Goal: Task Accomplishment & Management: Use online tool/utility

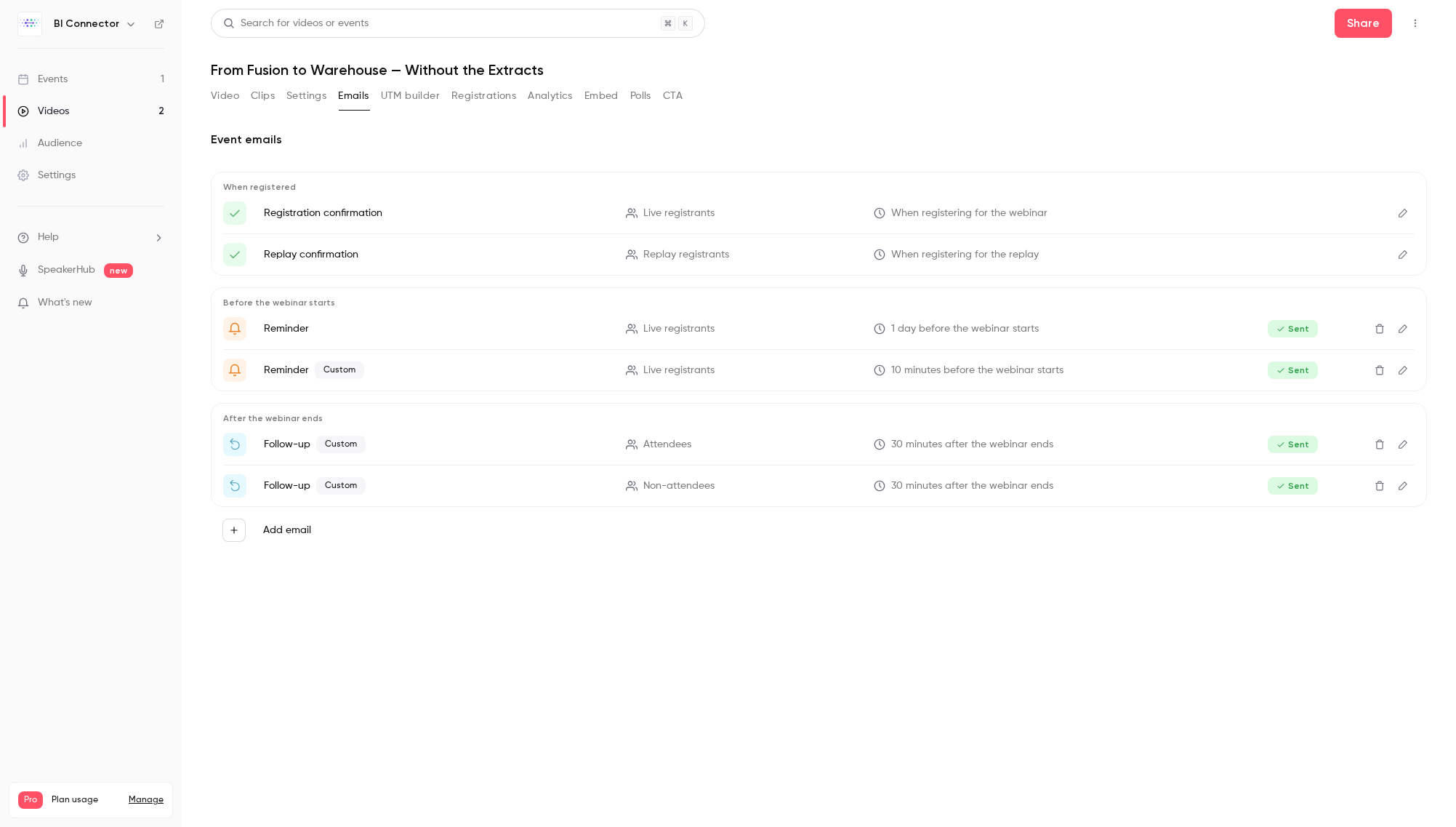
click at [57, 77] on div "Events" at bounding box center [42, 79] width 50 height 14
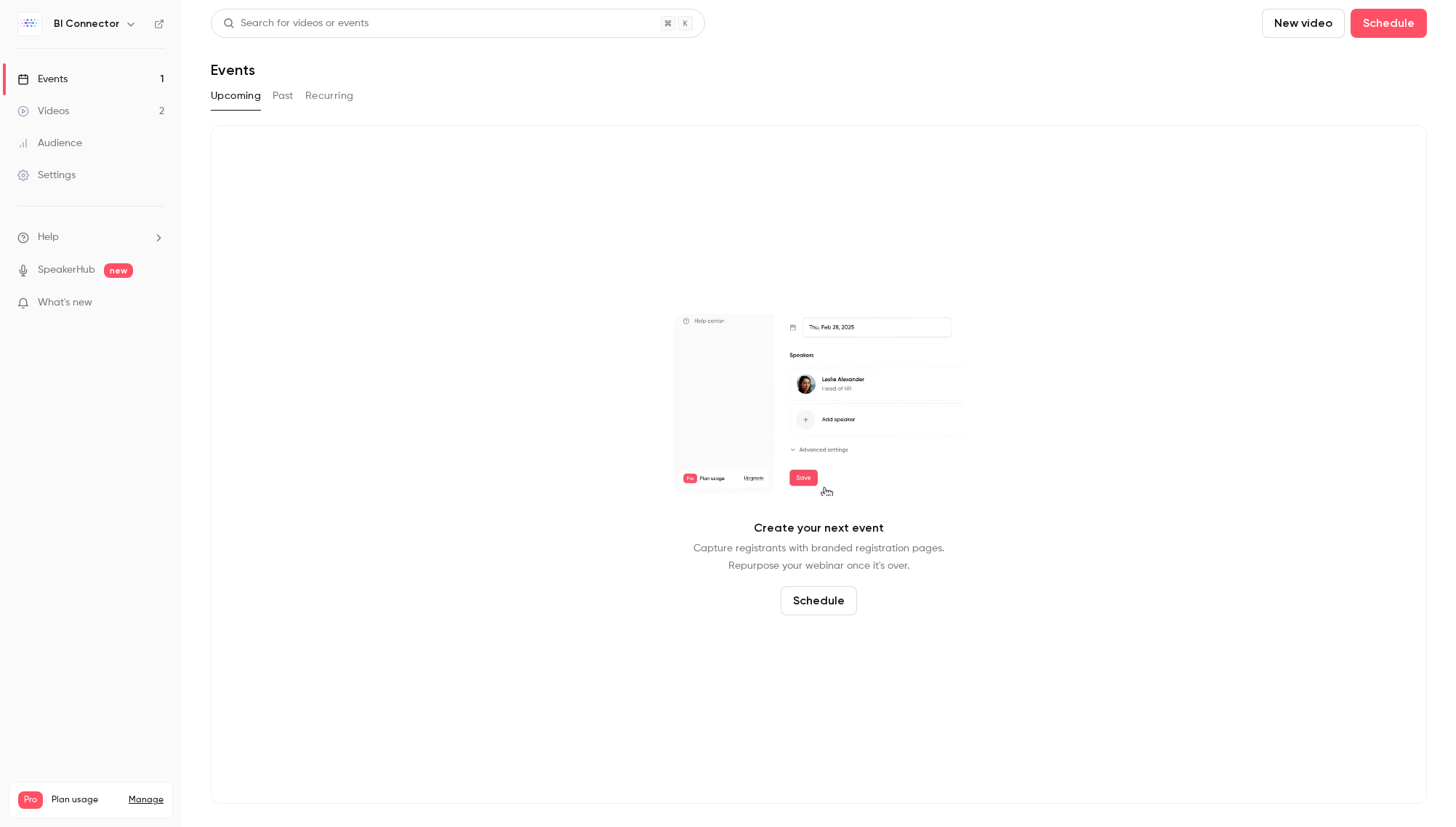
click at [284, 98] on button "Past" at bounding box center [284, 96] width 21 height 23
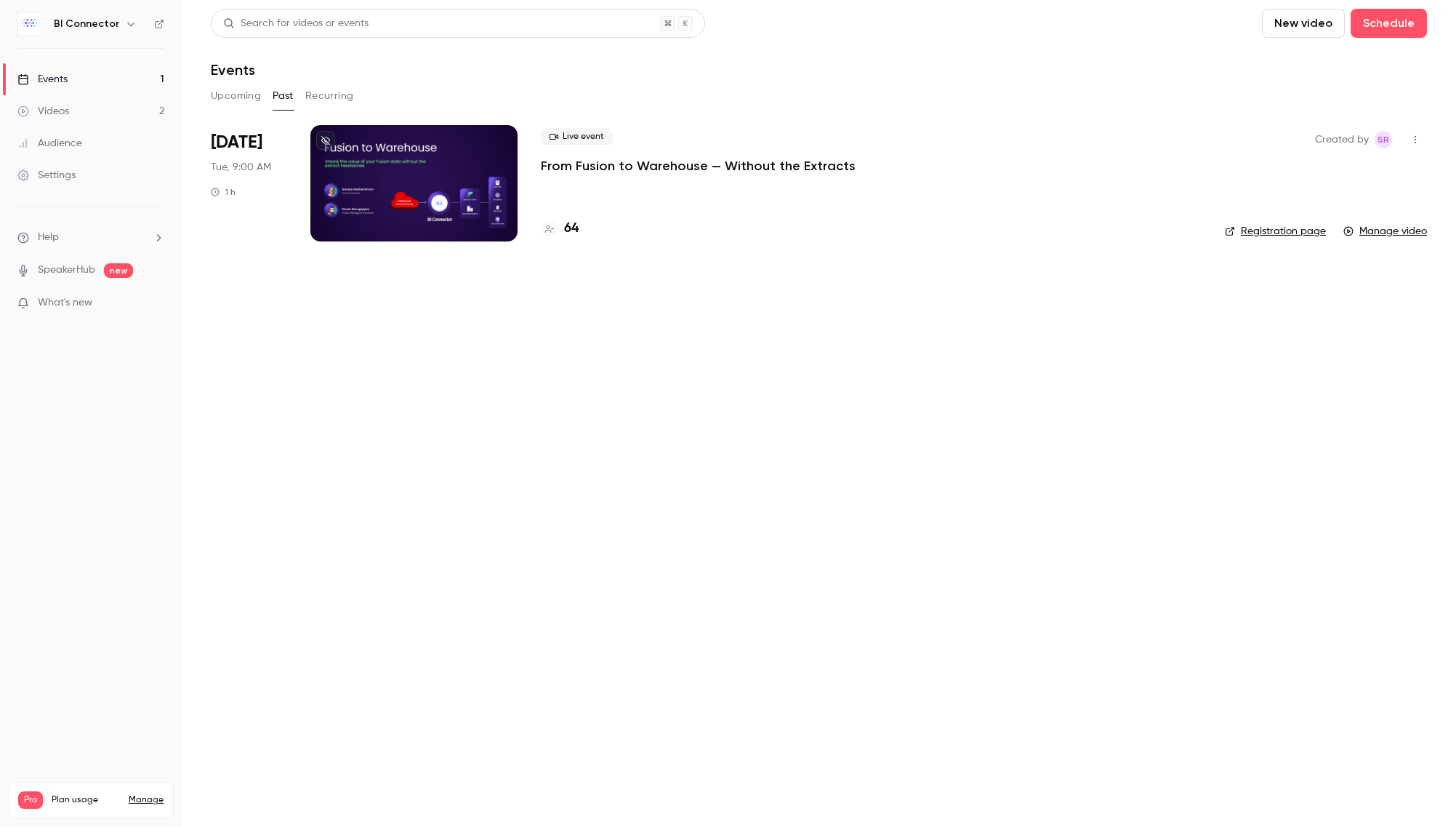
click at [426, 179] on div at bounding box center [414, 183] width 207 height 116
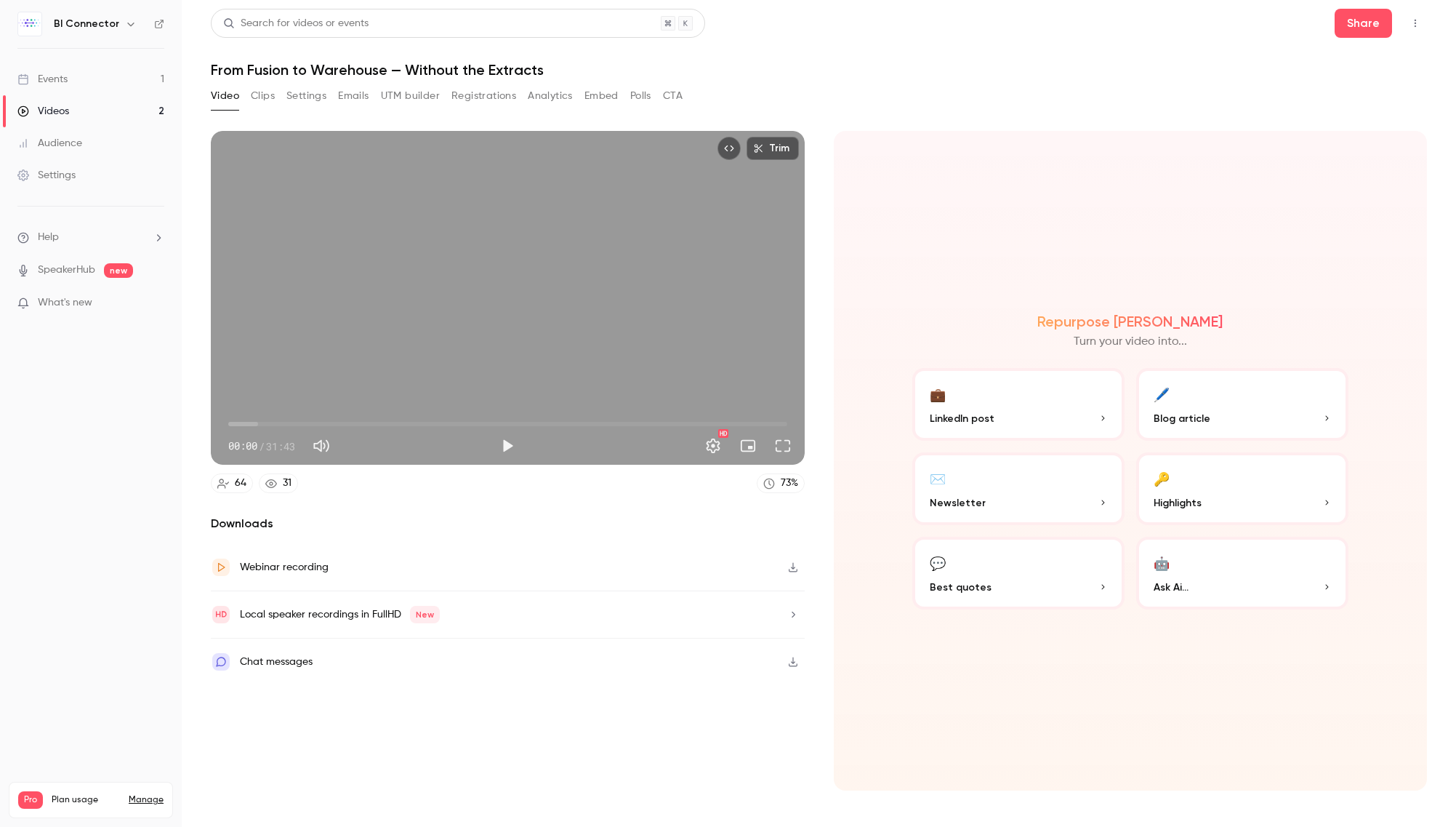
click at [1183, 405] on button "🖊️ Blog article" at bounding box center [1242, 404] width 213 height 73
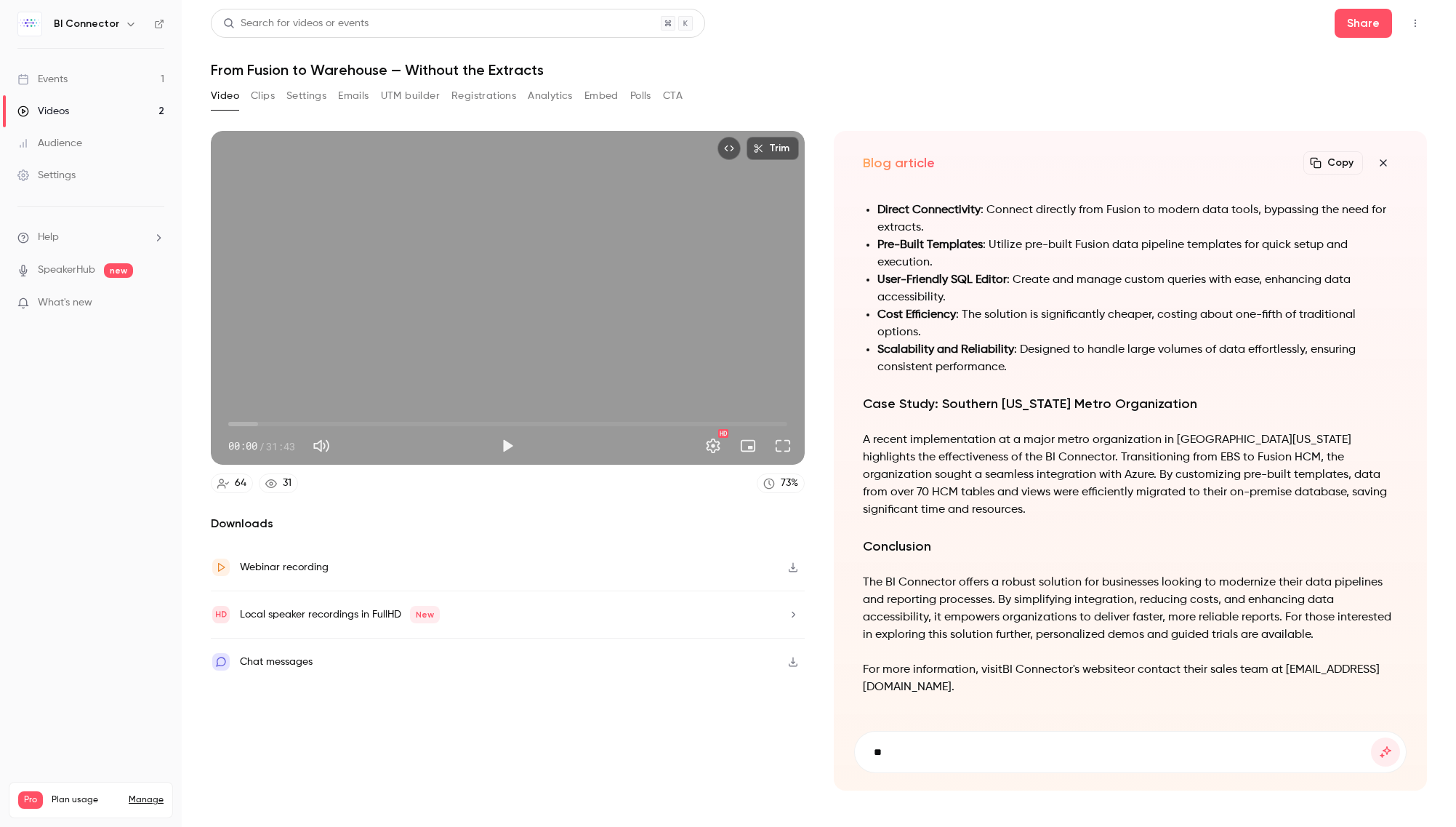
type input "*"
type input "**********"
click at [1371, 737] on button "submit" at bounding box center [1385, 751] width 29 height 29
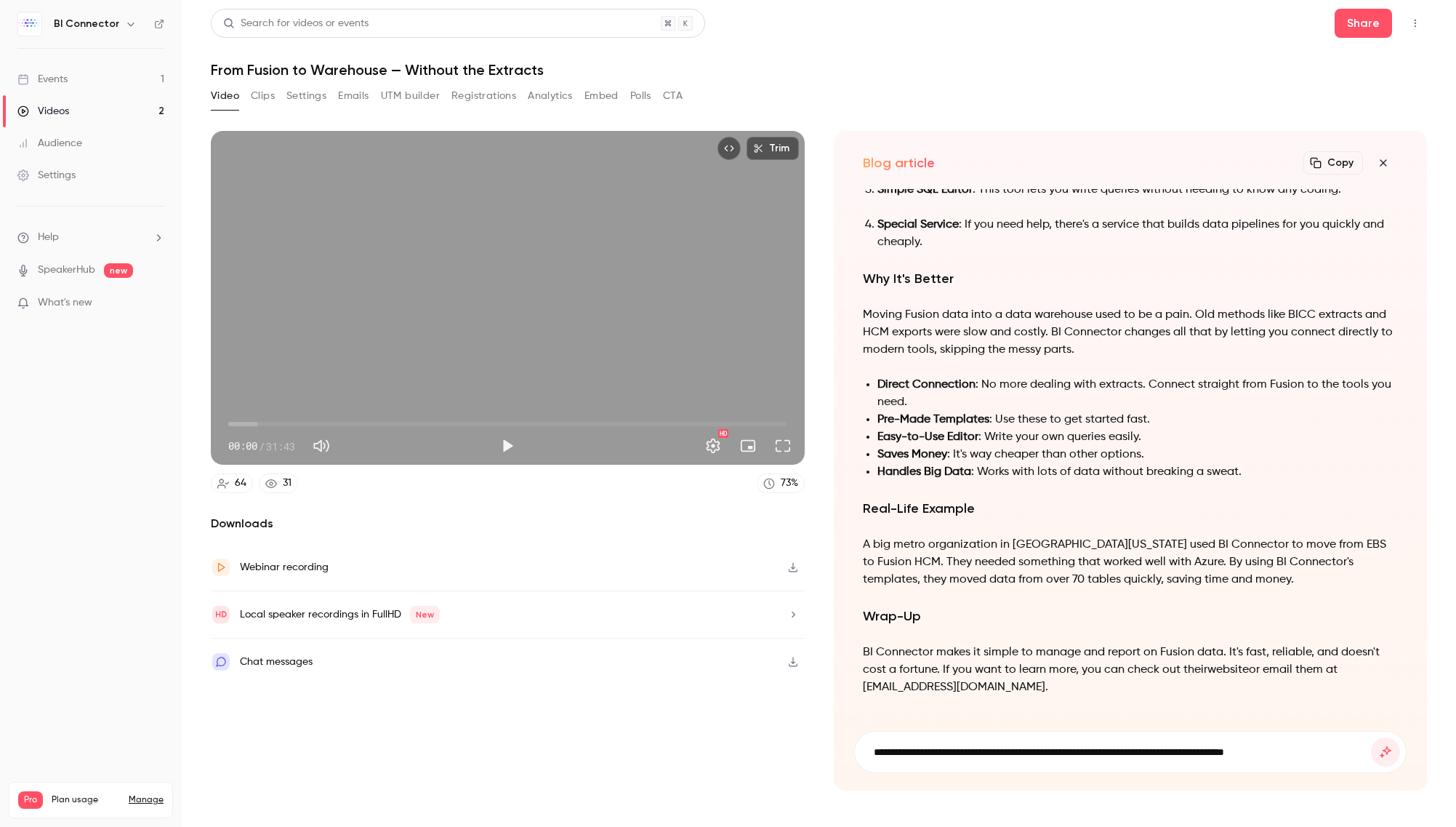
type input "**********"
click at [1371, 737] on button "submit" at bounding box center [1385, 751] width 29 height 29
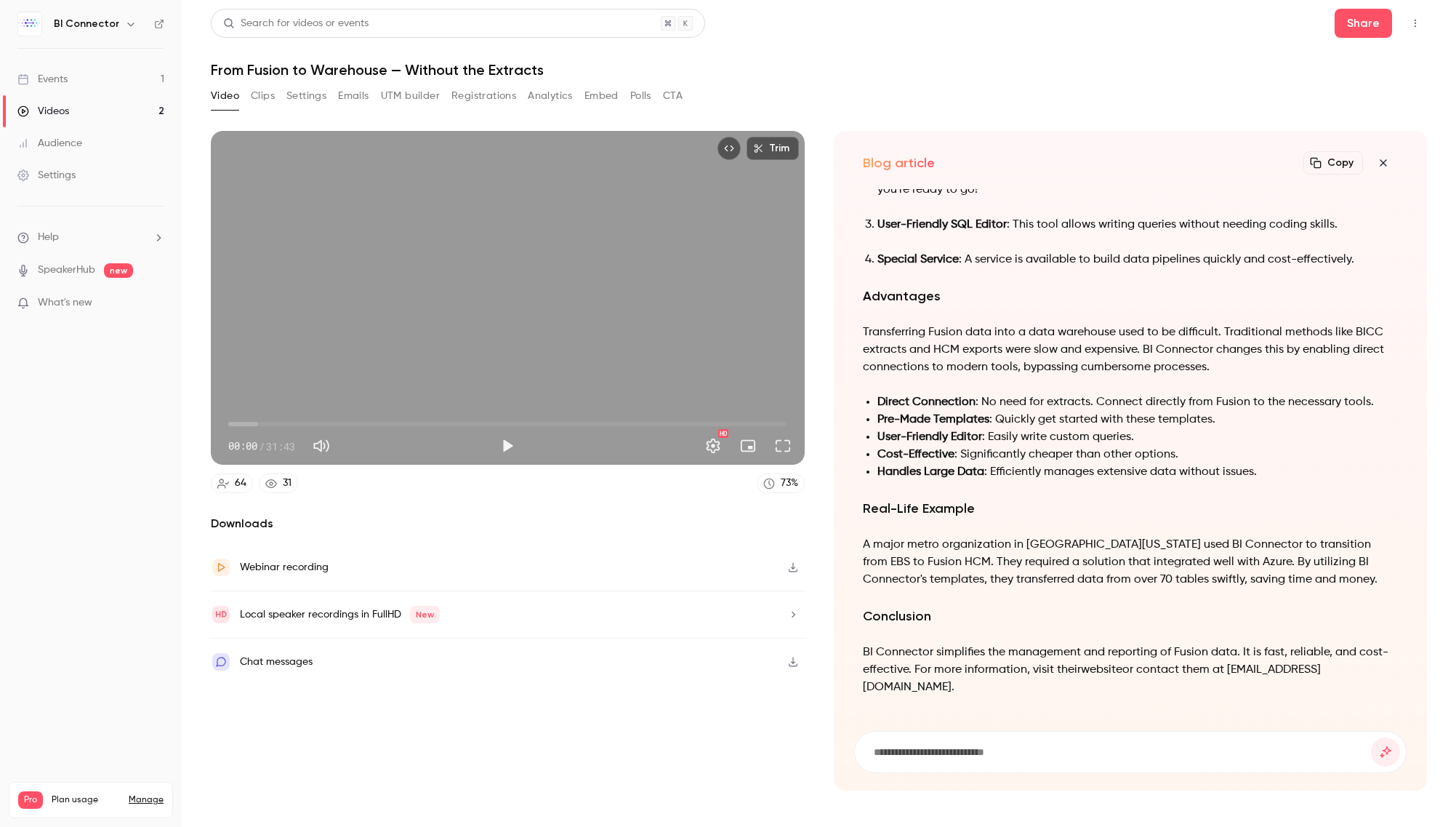
scroll to position [-331, 0]
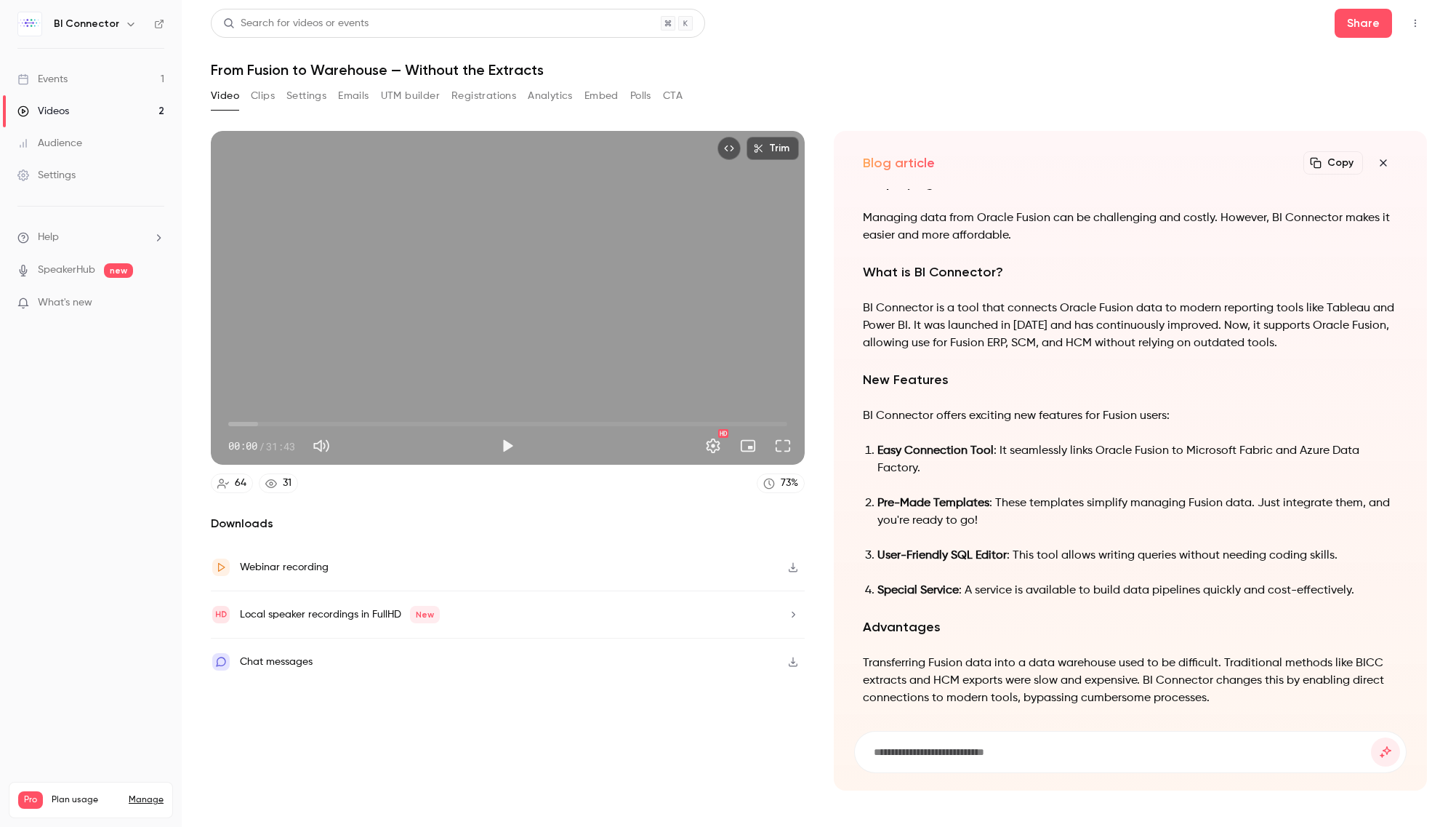
click at [224, 96] on button "Video" at bounding box center [225, 96] width 29 height 23
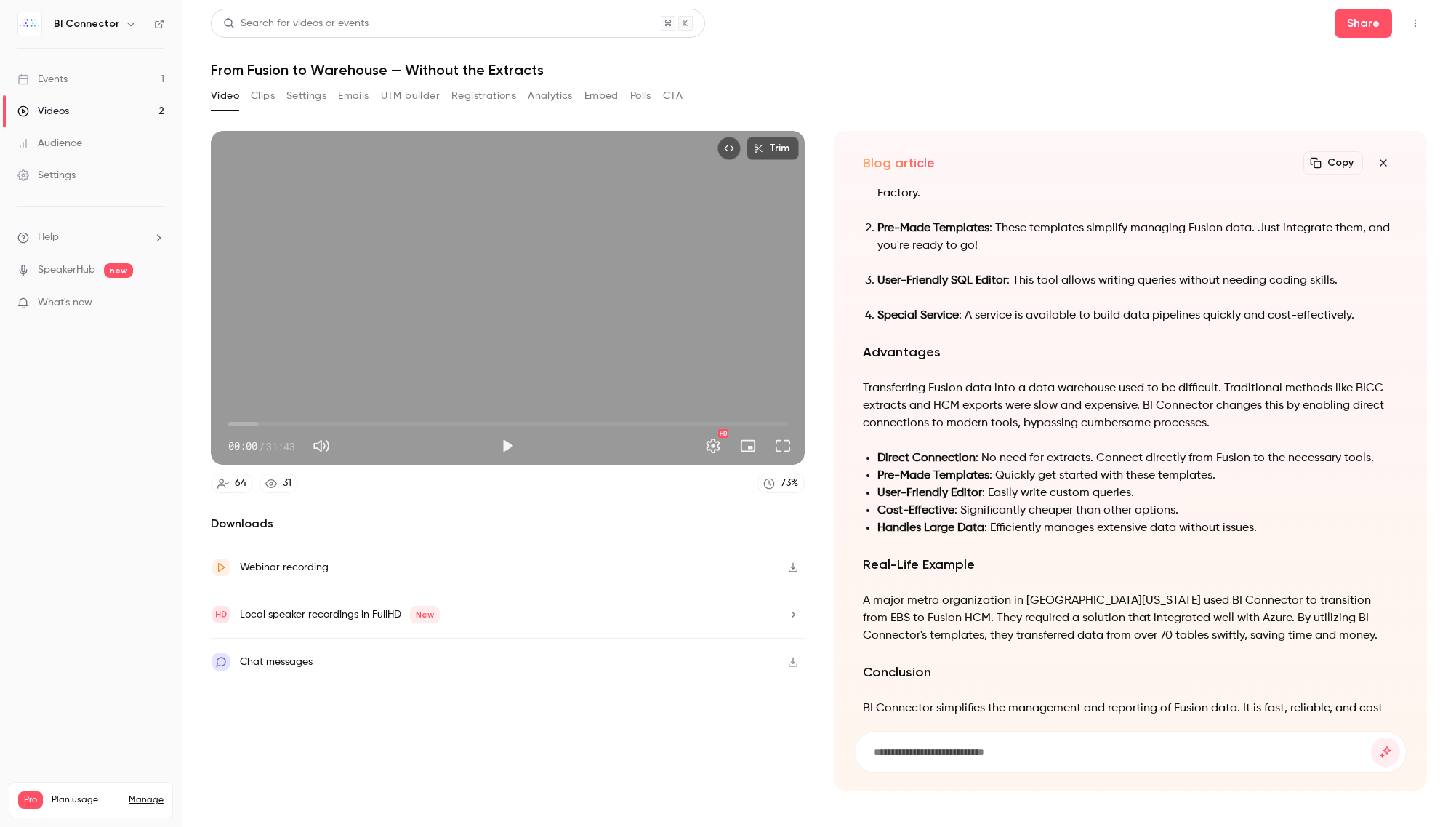
scroll to position [0, 0]
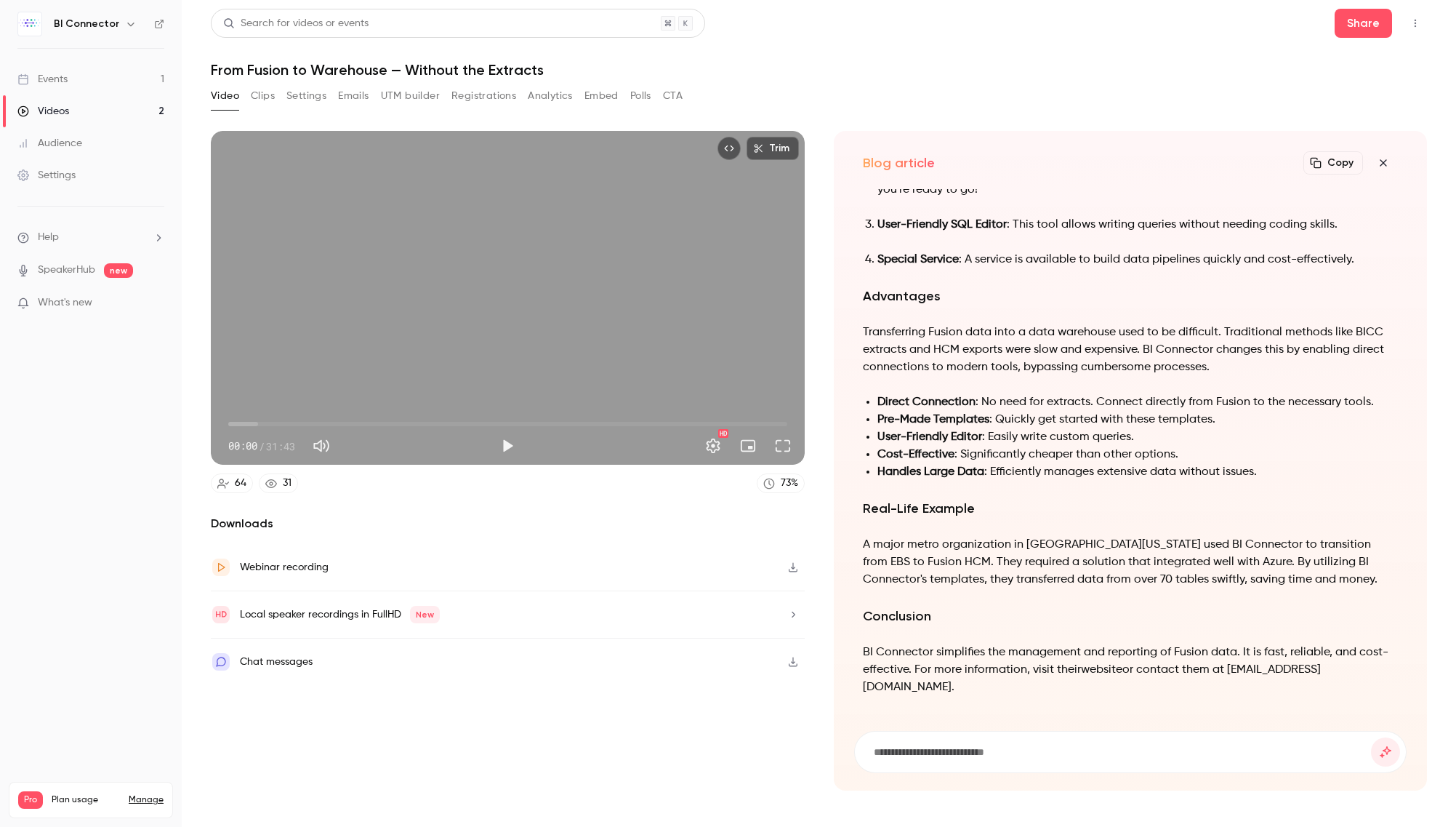
click at [266, 94] on button "Clips" at bounding box center [262, 96] width 24 height 23
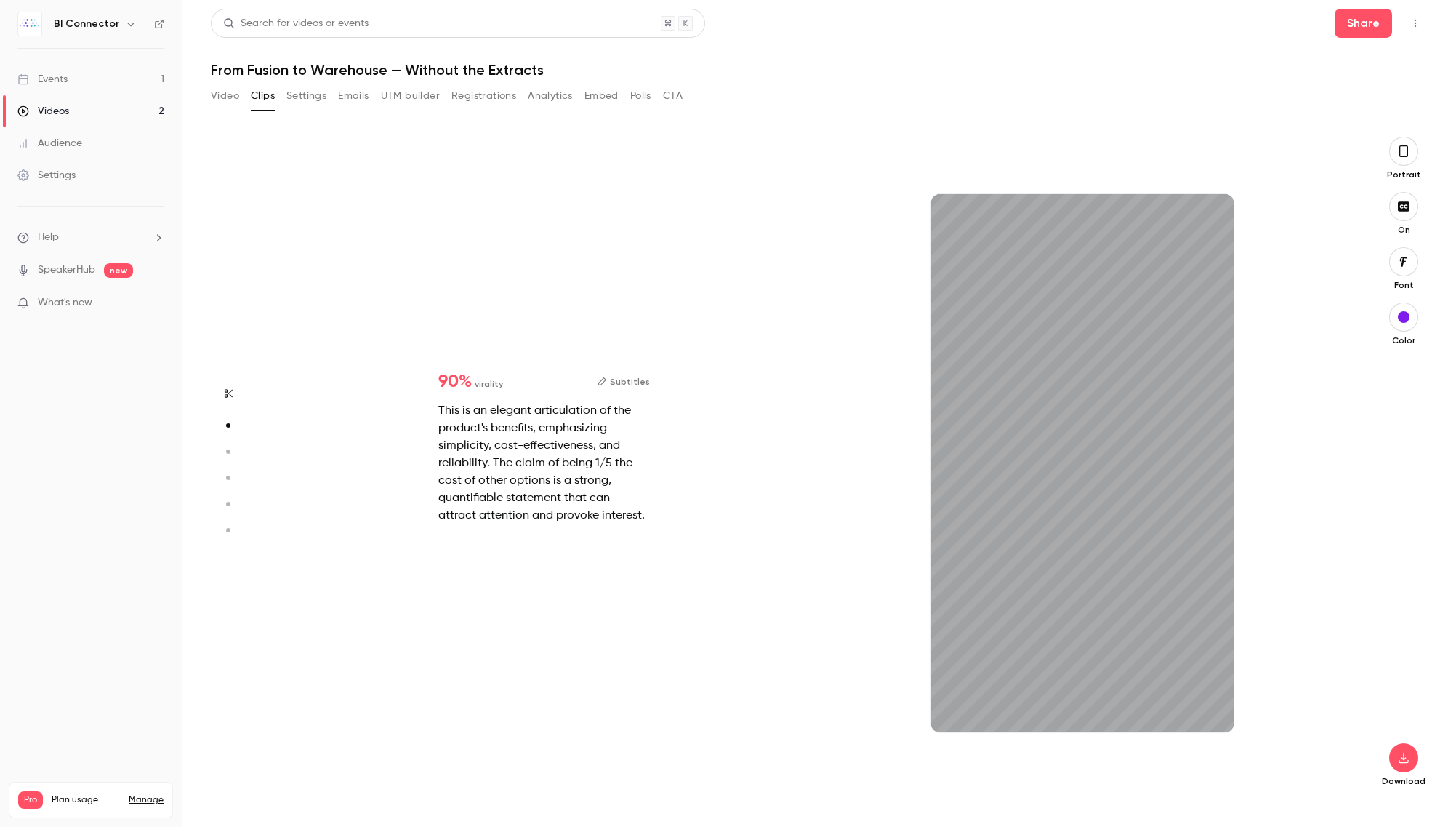
scroll to position [664, 0]
click at [625, 379] on button "Subtitles" at bounding box center [624, 381] width 53 height 17
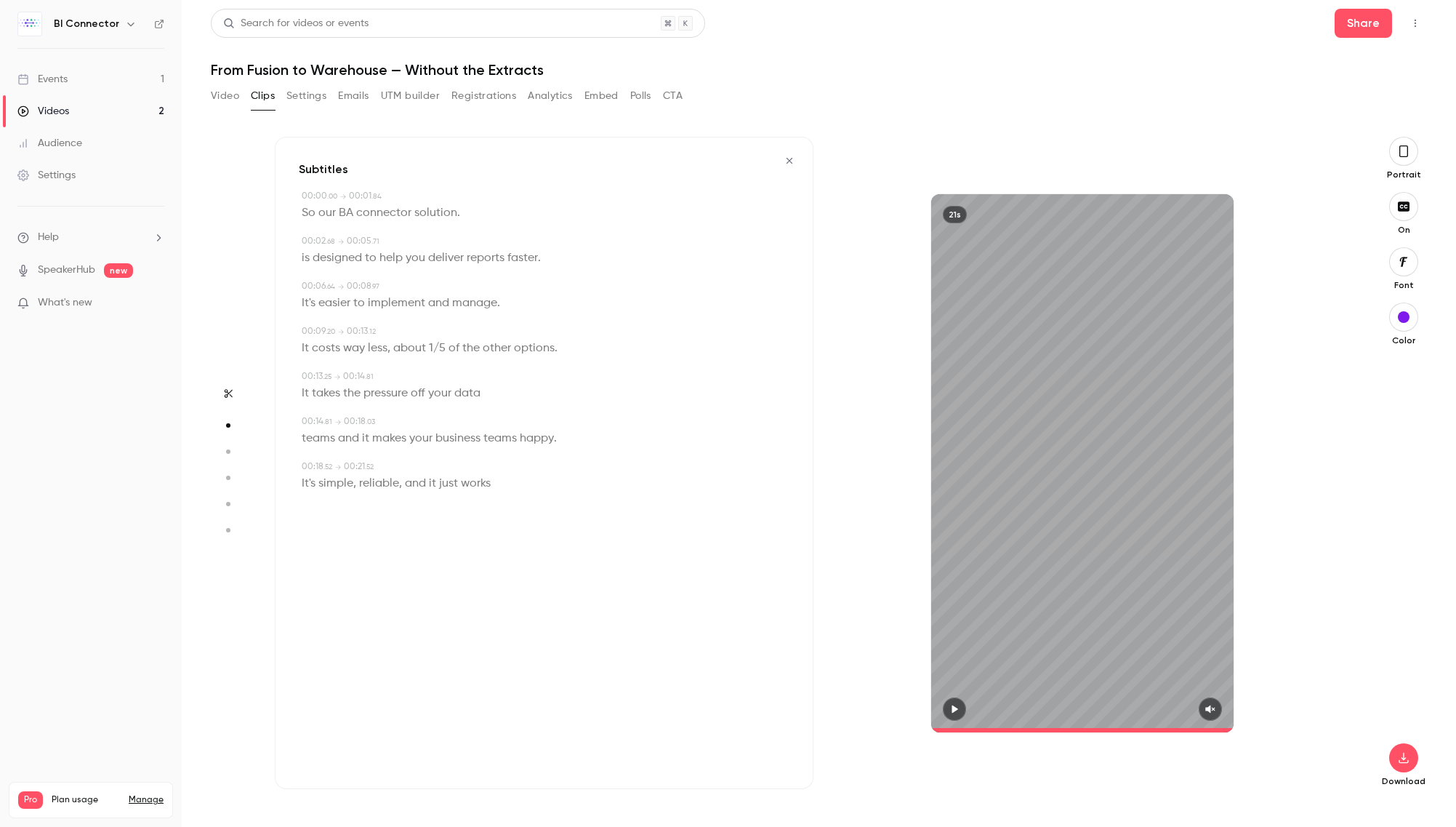
click at [789, 158] on icon "button" at bounding box center [789, 160] width 11 height 11
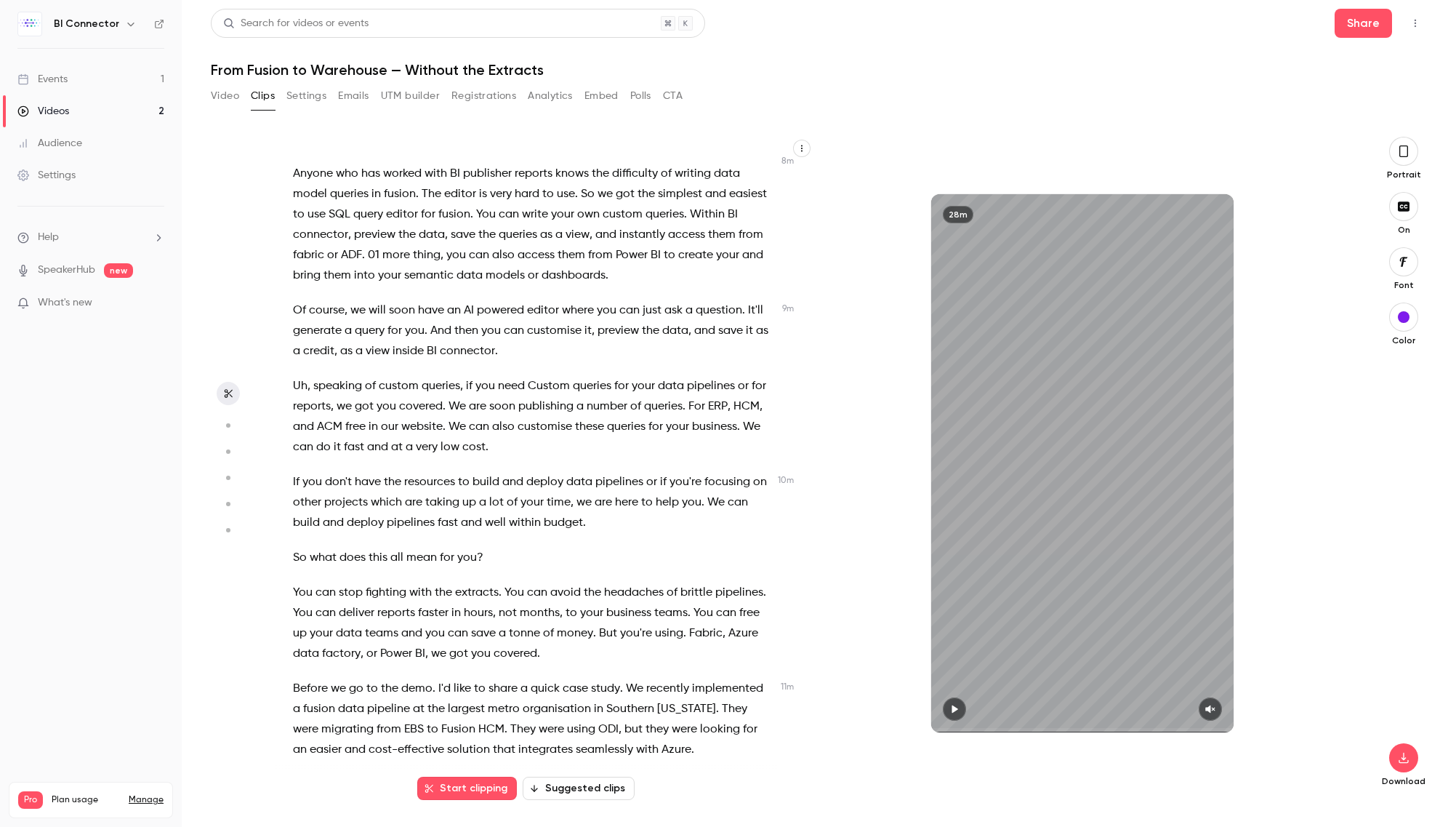
scroll to position [1391, 0]
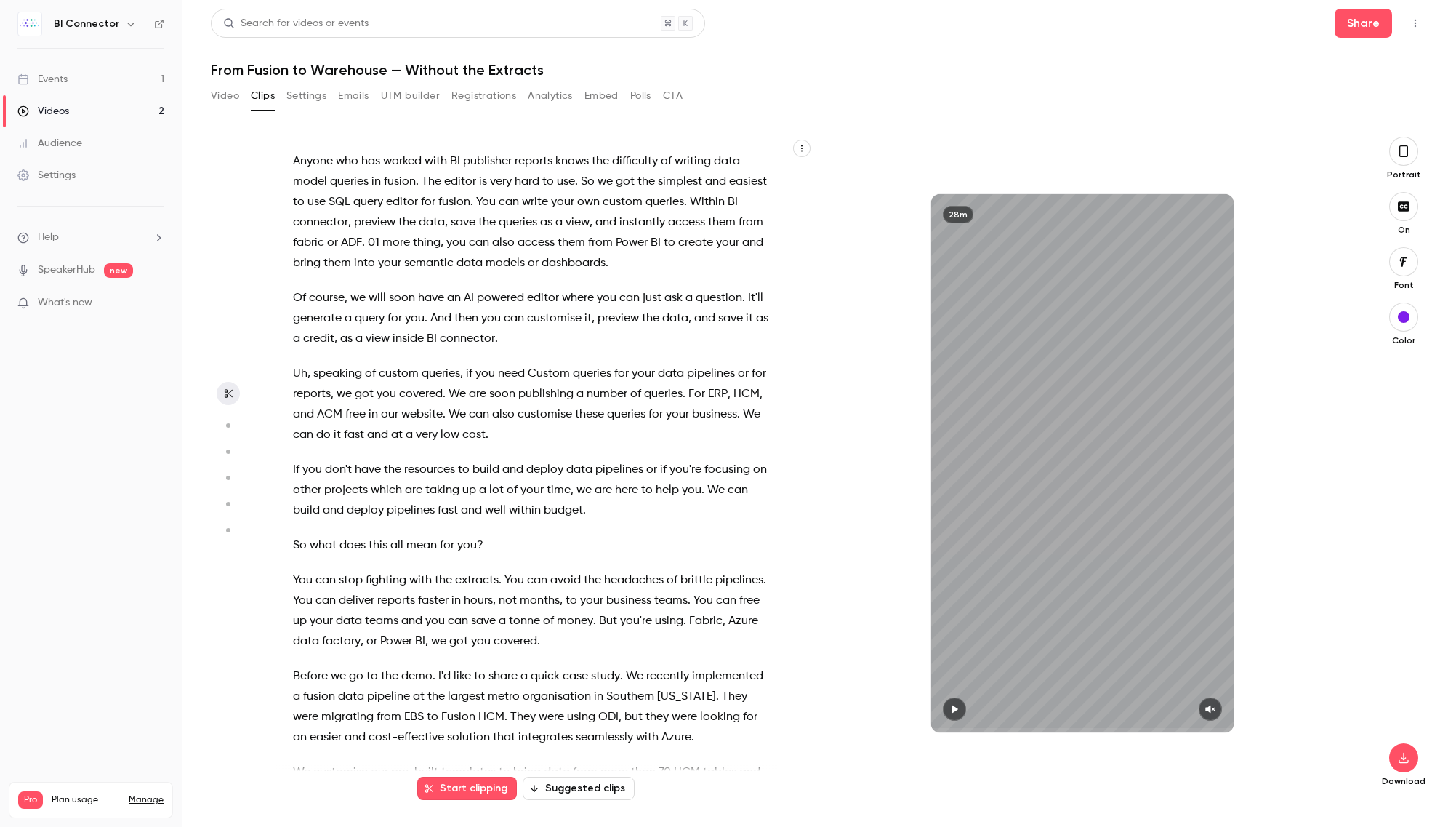
click at [554, 784] on button "Suggested clips" at bounding box center [579, 788] width 112 height 23
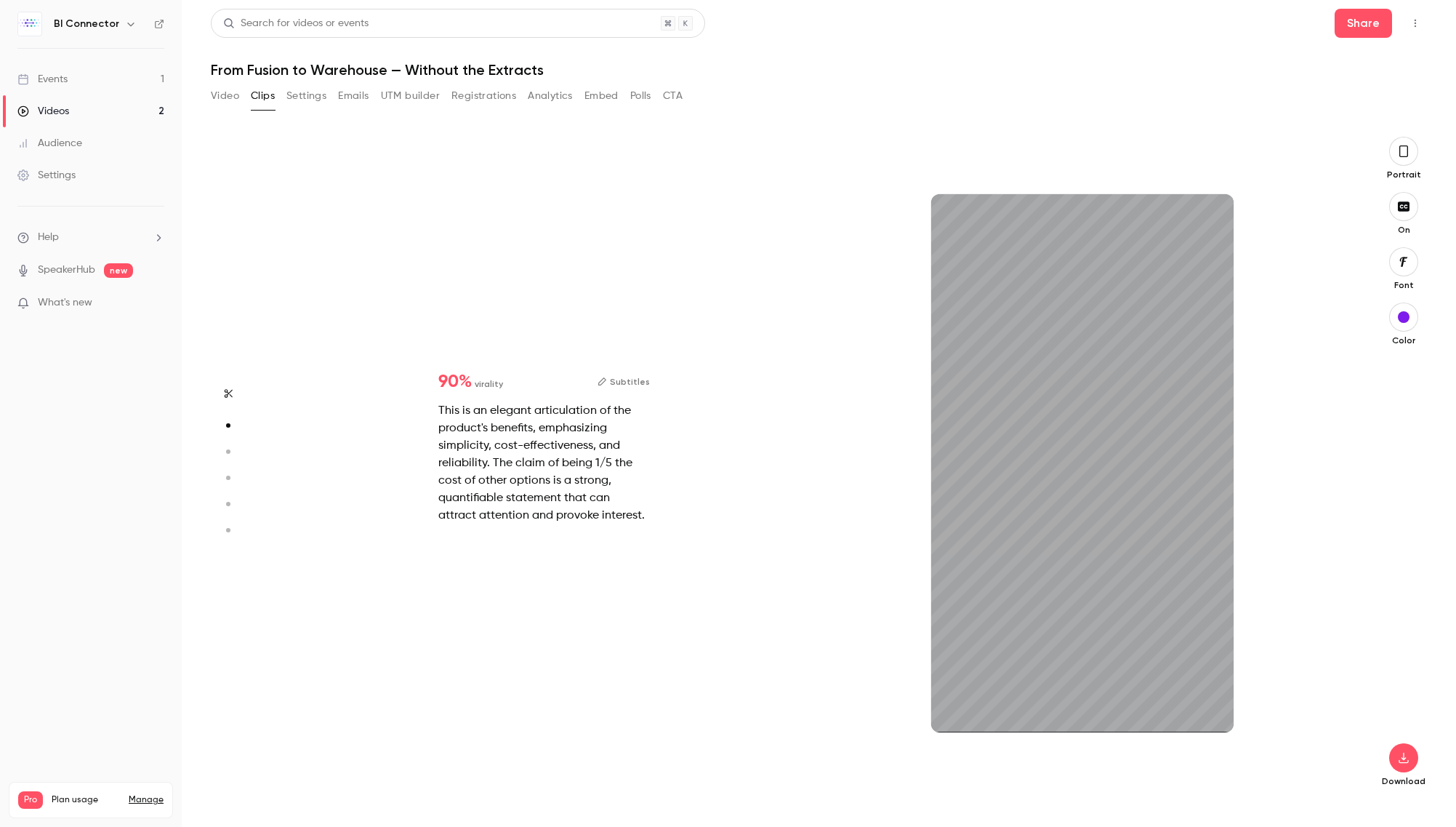
scroll to position [664, 0]
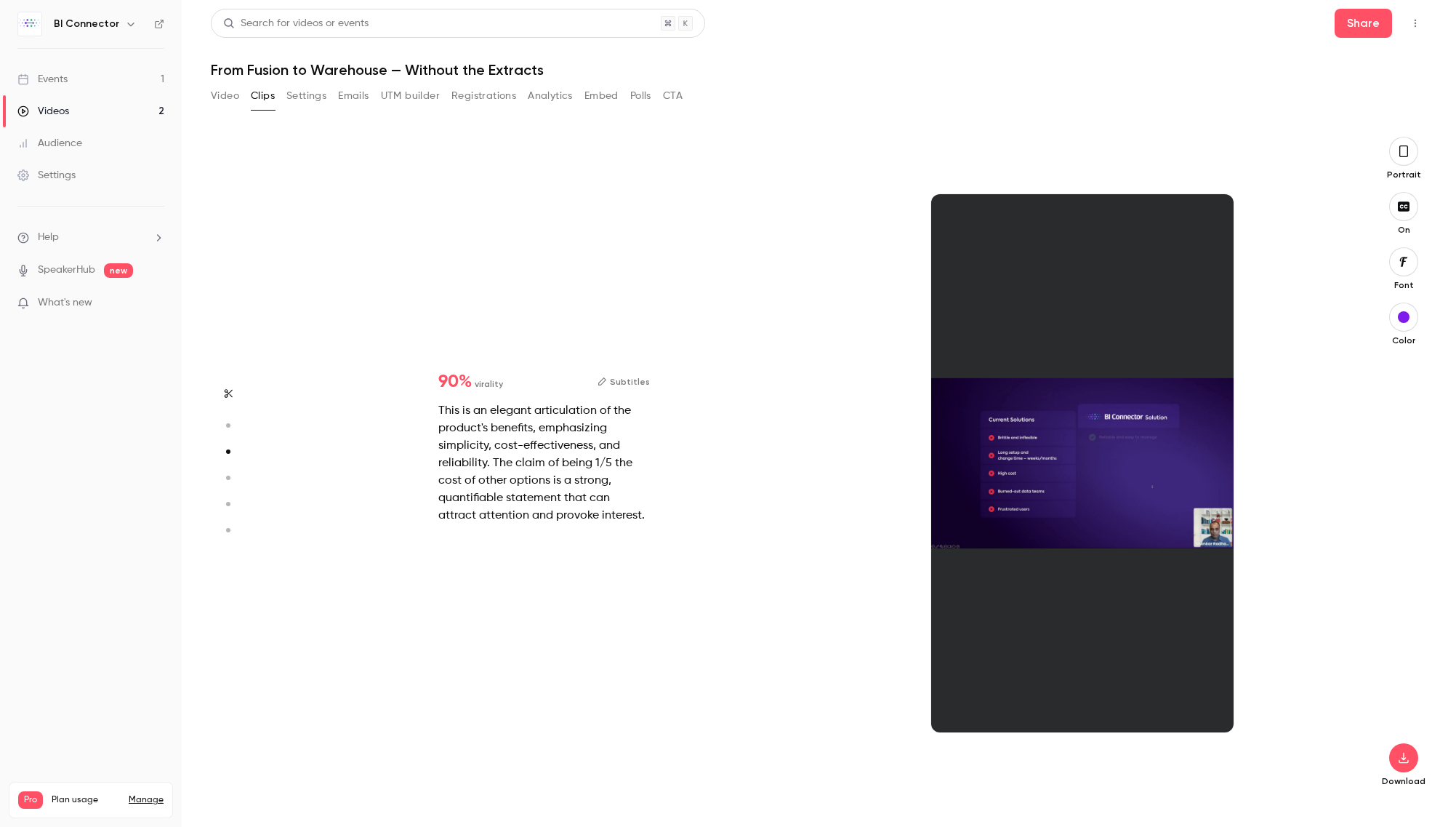
type input "*"
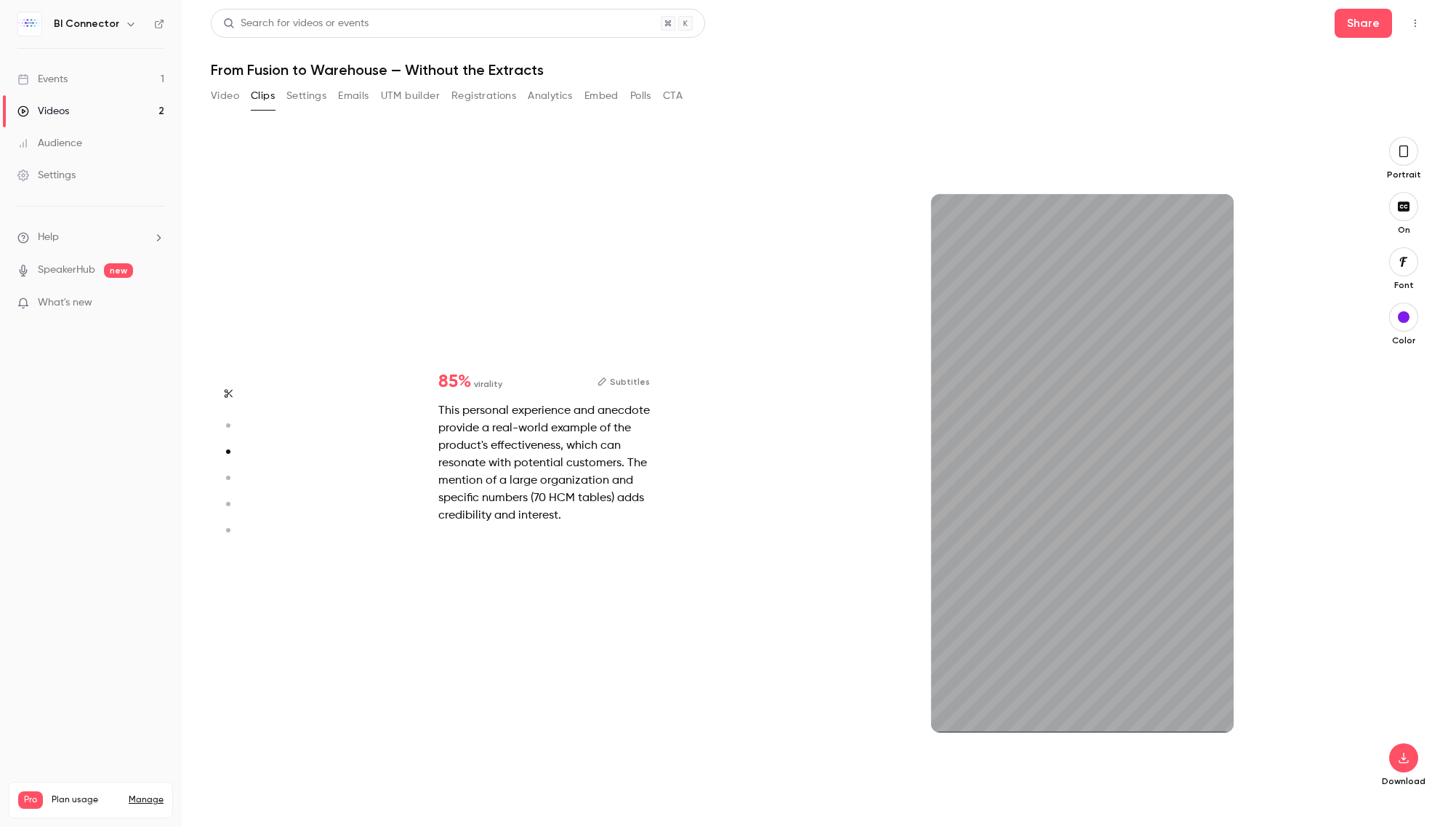
scroll to position [1327, 0]
click at [265, 102] on button "Clips" at bounding box center [262, 96] width 24 height 23
type input "****"
click at [226, 102] on button "Video" at bounding box center [225, 96] width 29 height 23
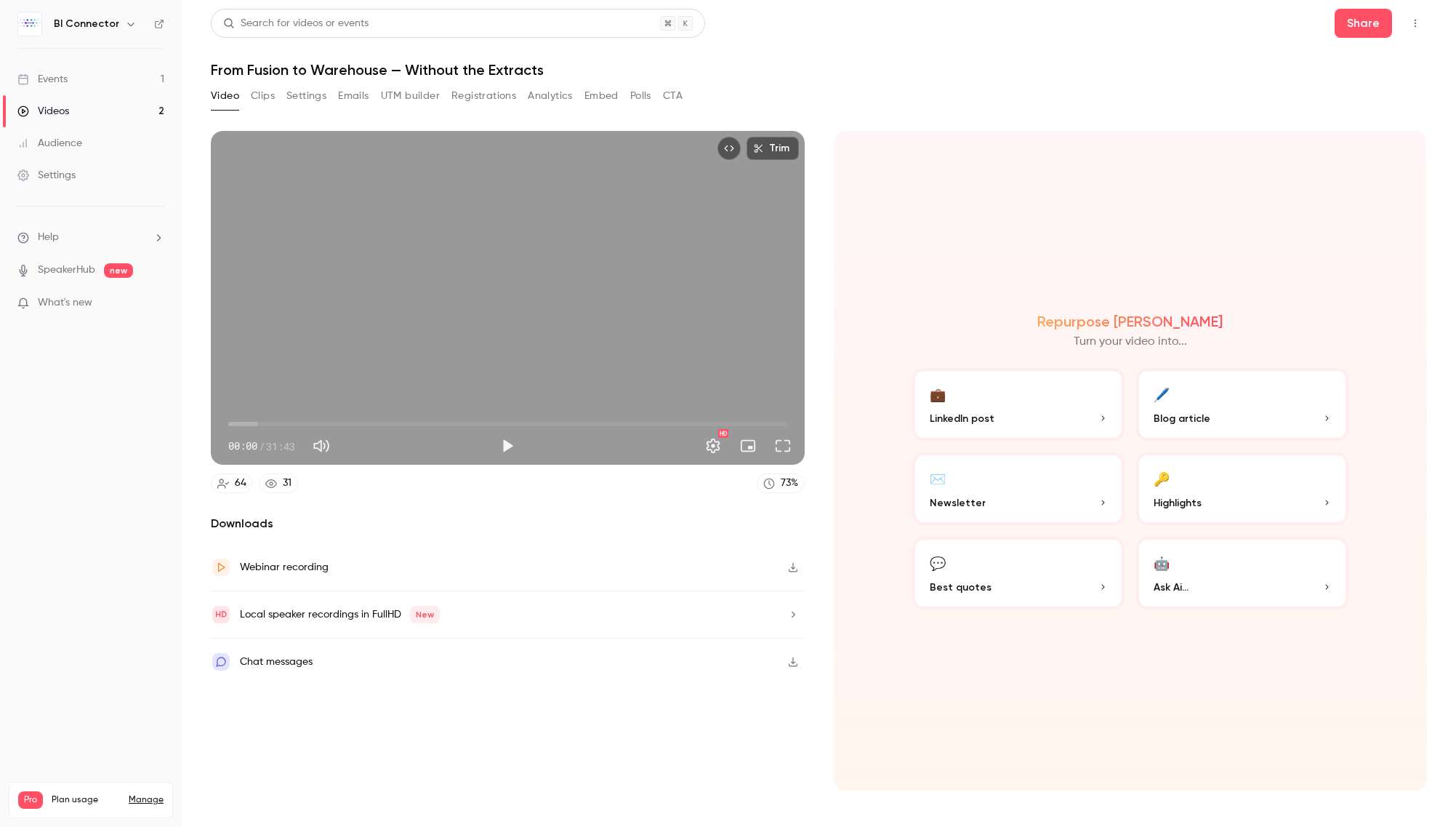
click at [335, 93] on div "Video Clips Settings Emails UTM builder Registrations Analytics Embed Polls CTA" at bounding box center [446, 96] width 471 height 23
click at [354, 95] on button "Emails" at bounding box center [353, 96] width 31 height 23
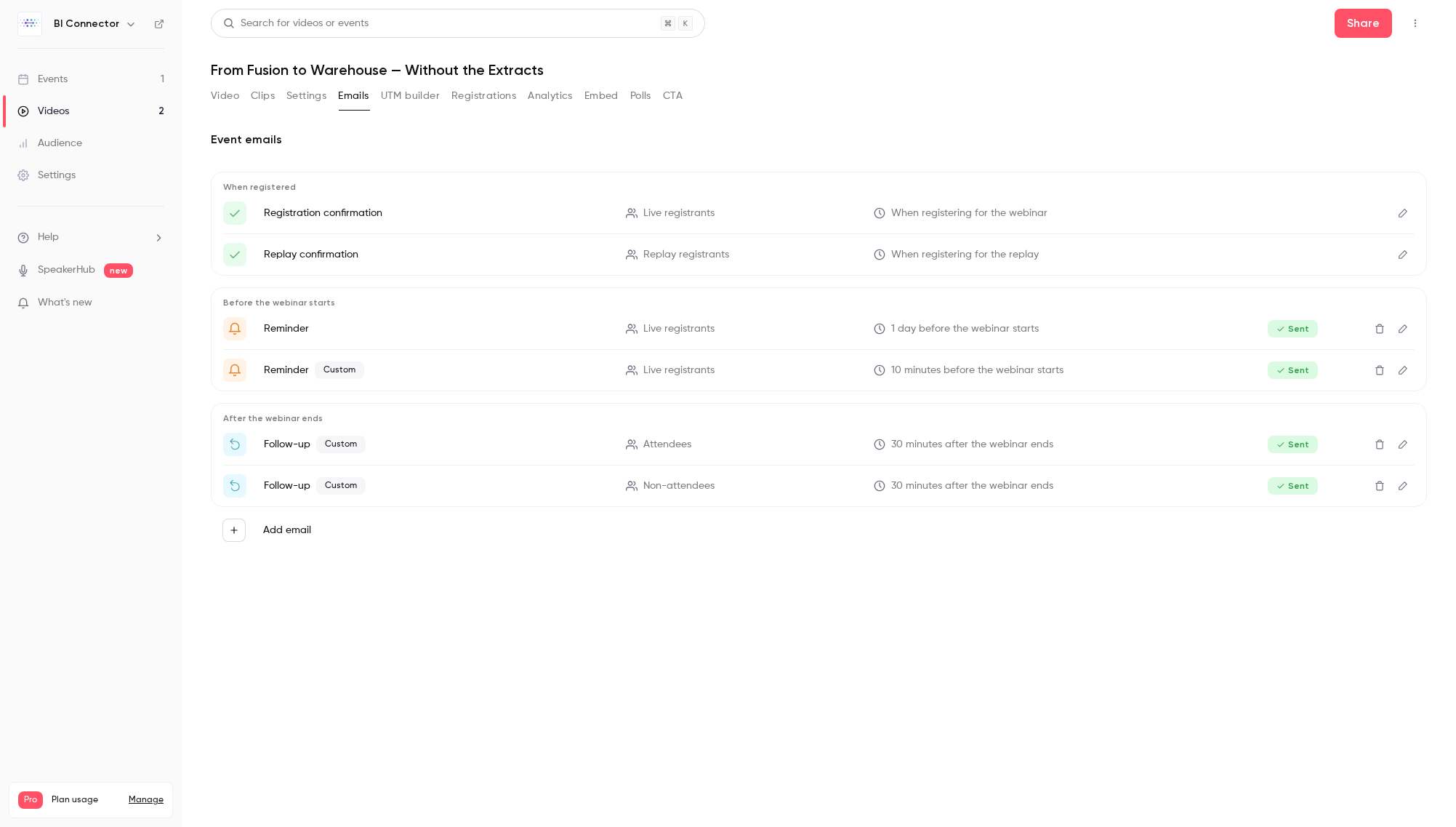
click at [471, 97] on button "Registrations" at bounding box center [484, 96] width 65 height 23
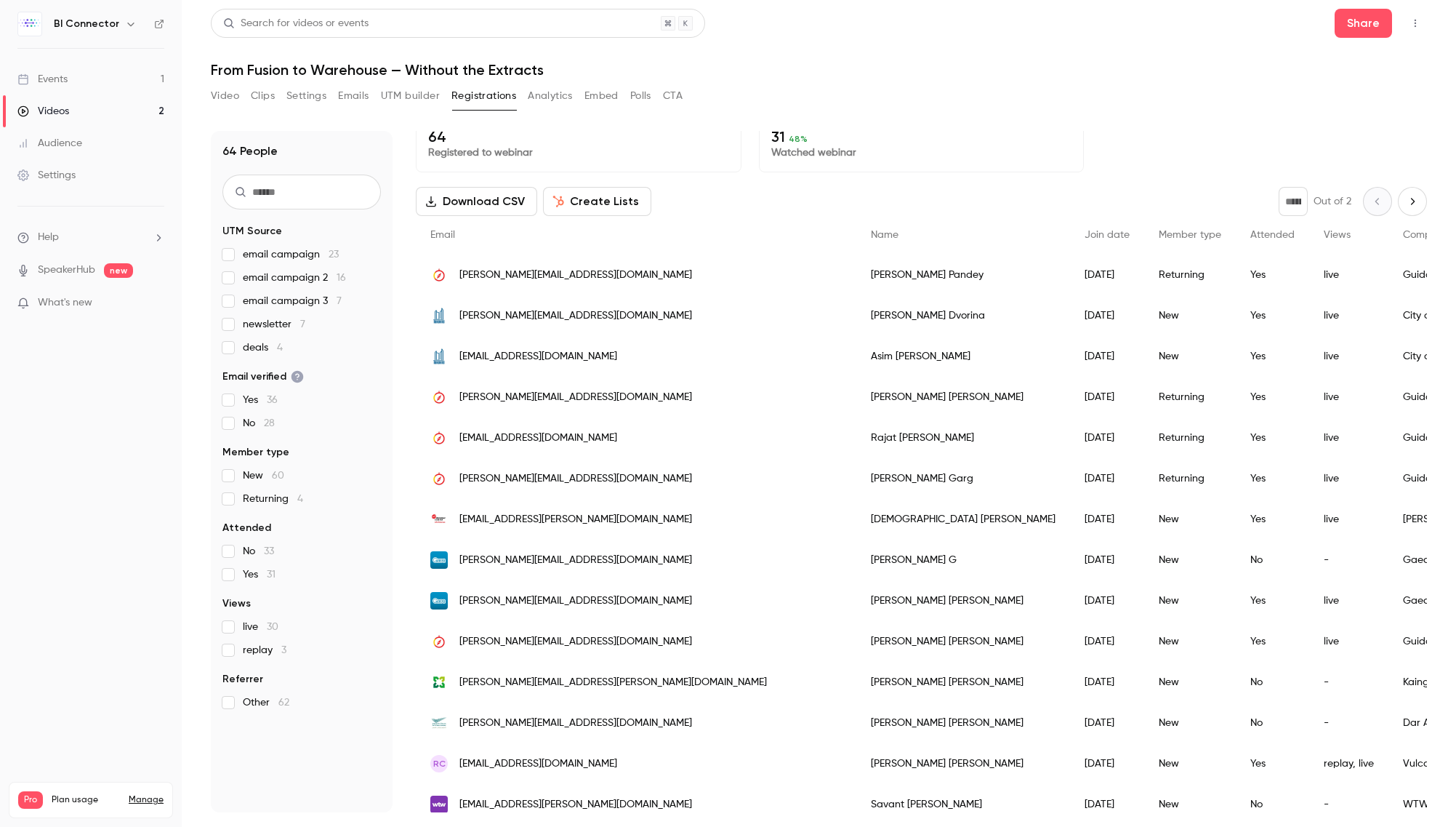
scroll to position [19, 0]
